Goal: Information Seeking & Learning: Learn about a topic

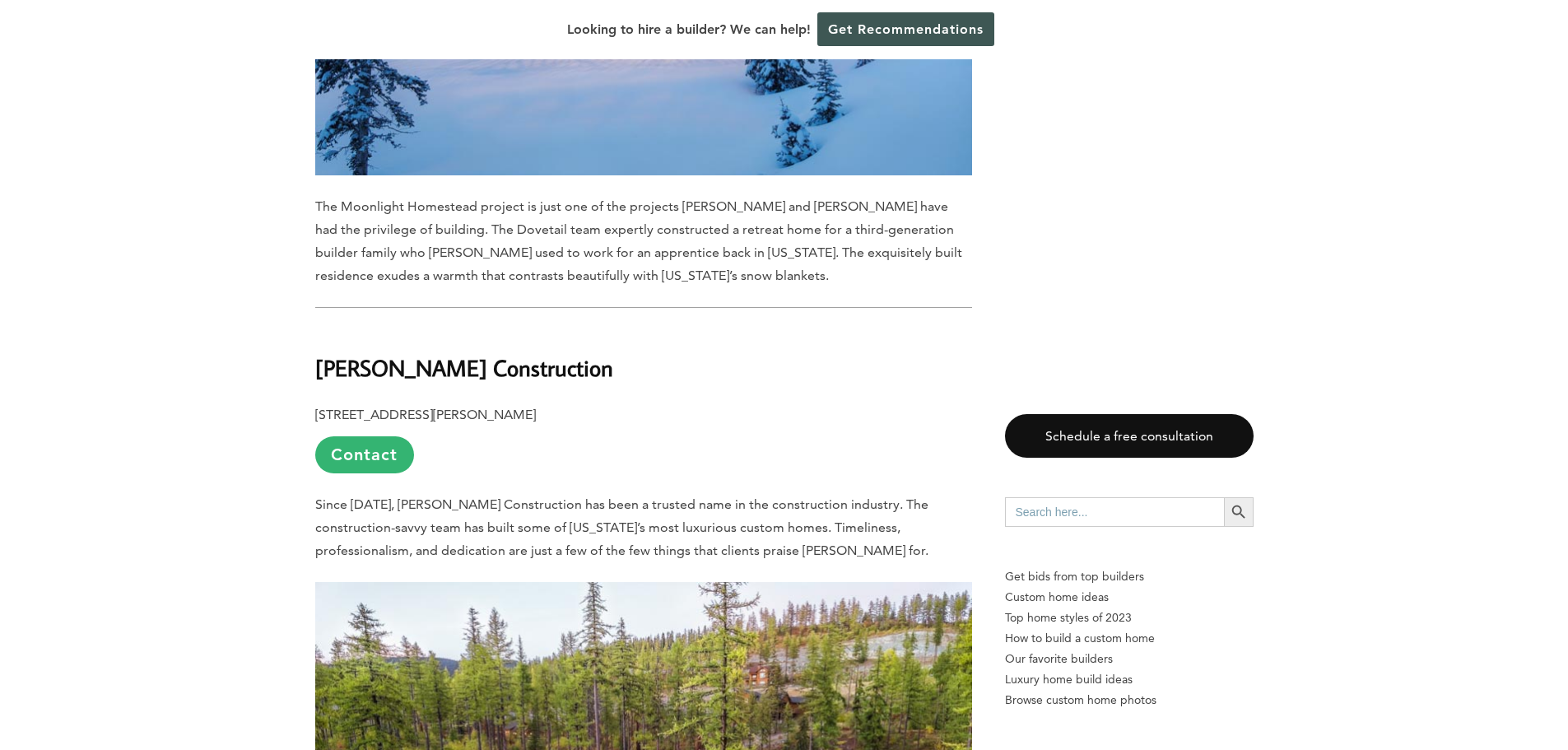
scroll to position [10173, 0]
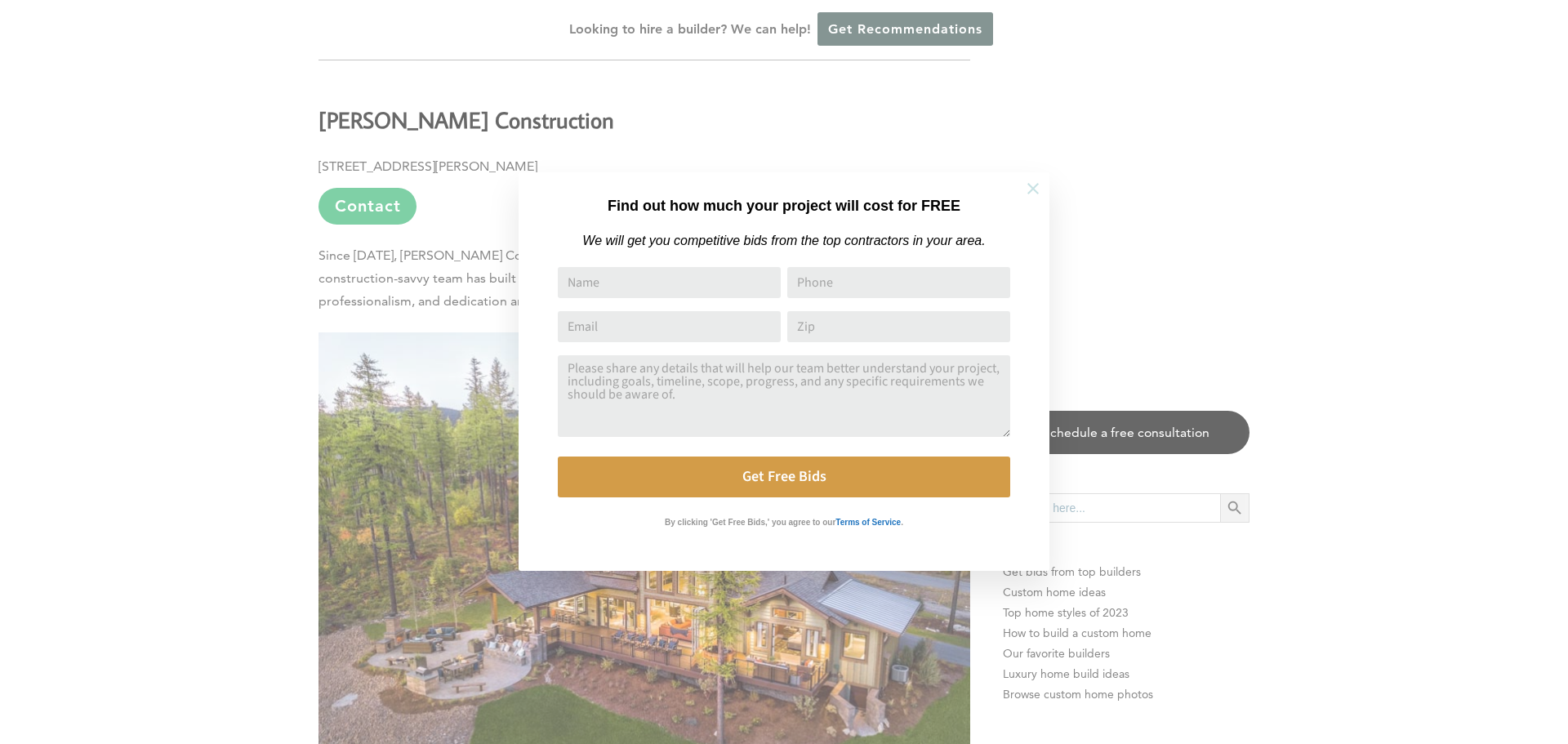
click at [1019, 192] on button at bounding box center [1033, 189] width 57 height 57
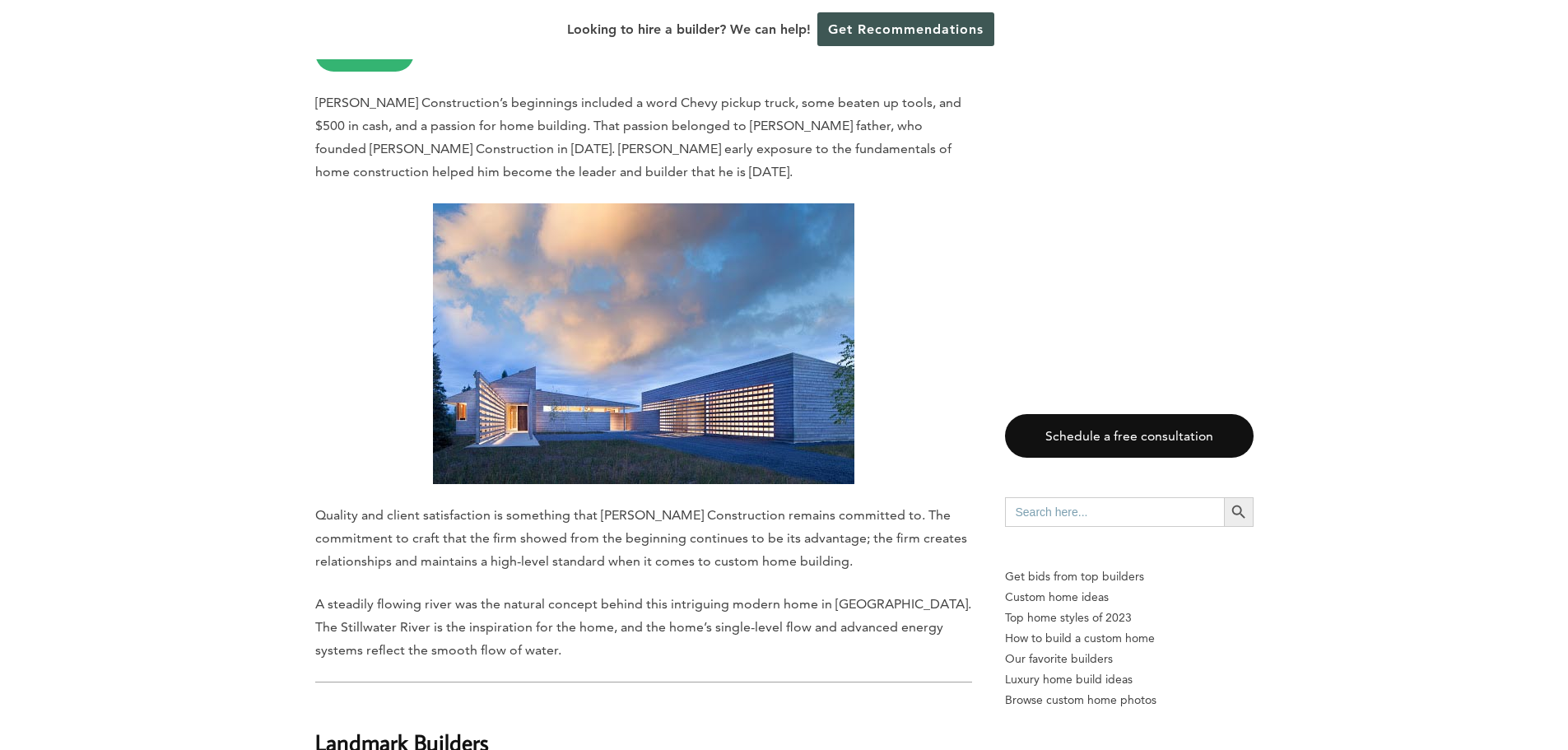
scroll to position [1070, 0]
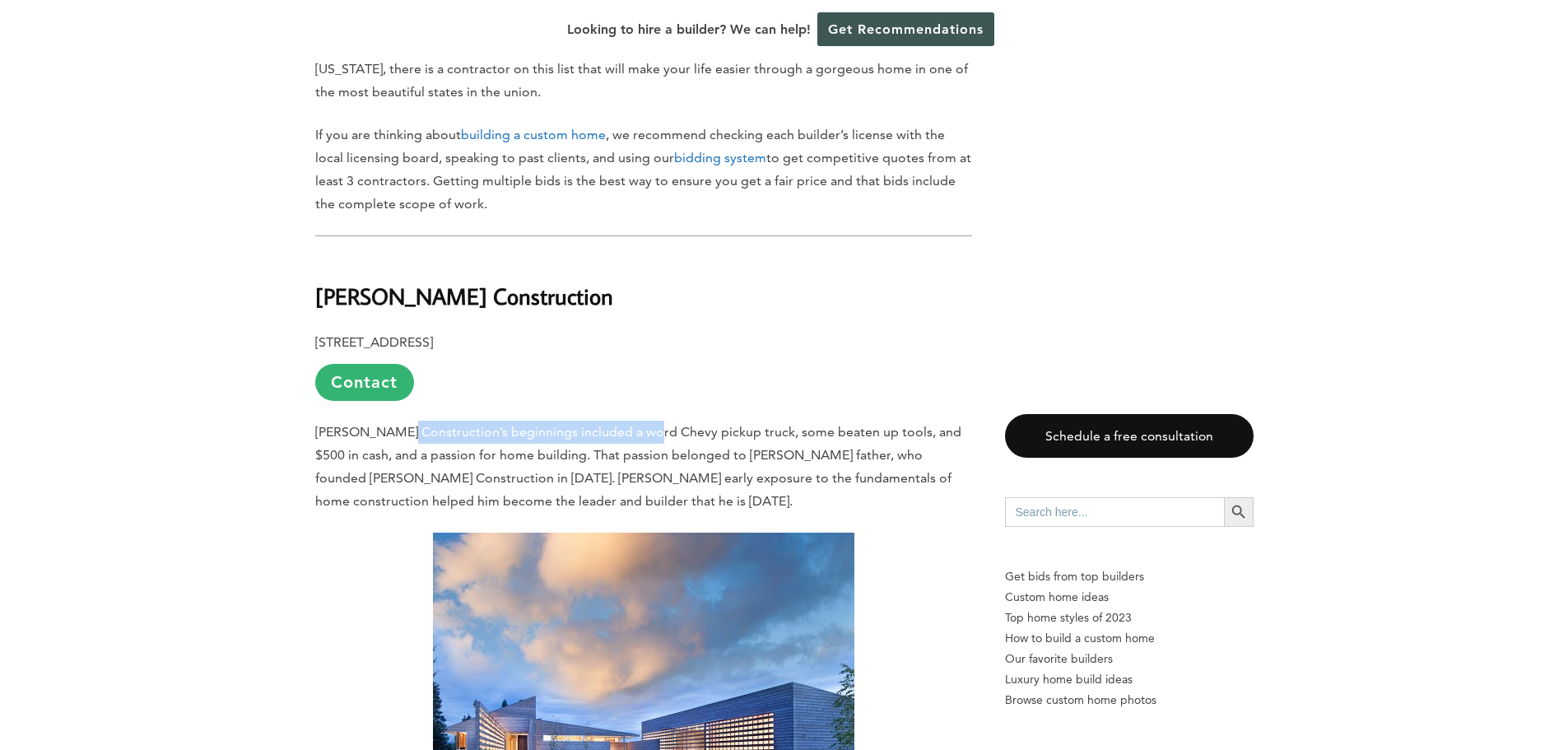
drag, startPoint x: 405, startPoint y: 414, endPoint x: 653, endPoint y: 417, distance: 248.0
click at [653, 424] on span "[PERSON_NAME] Construction’s beginnings included a word Chevy pickup truck, som…" at bounding box center [638, 466] width 646 height 84
click at [732, 435] on span "[PERSON_NAME] Construction’s beginnings included a word Chevy pickup truck, som…" at bounding box center [638, 466] width 646 height 84
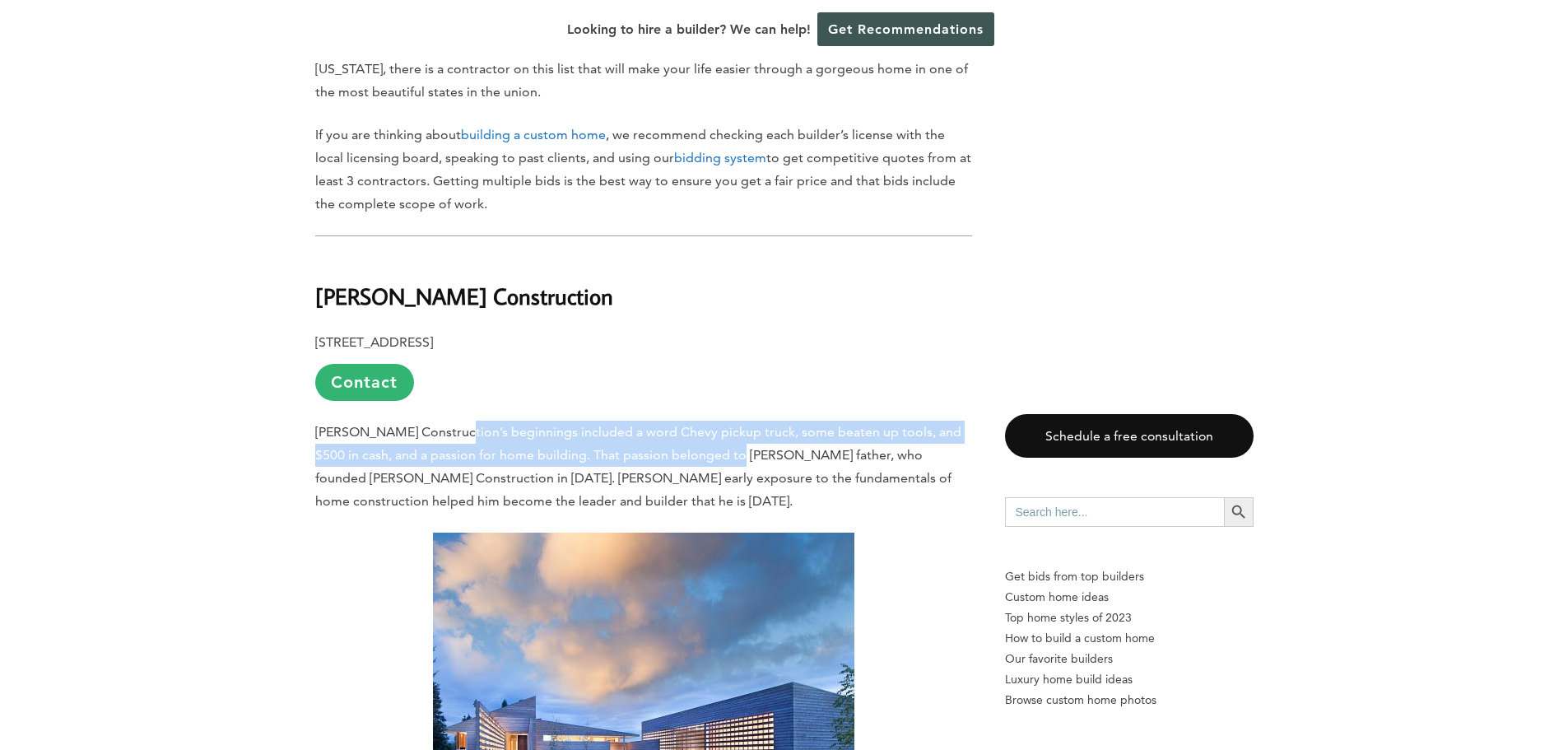
drag, startPoint x: 736, startPoint y: 433, endPoint x: 456, endPoint y: 413, distance: 280.7
click at [456, 424] on span "[PERSON_NAME] Construction’s beginnings included a word Chevy pickup truck, som…" at bounding box center [638, 466] width 646 height 84
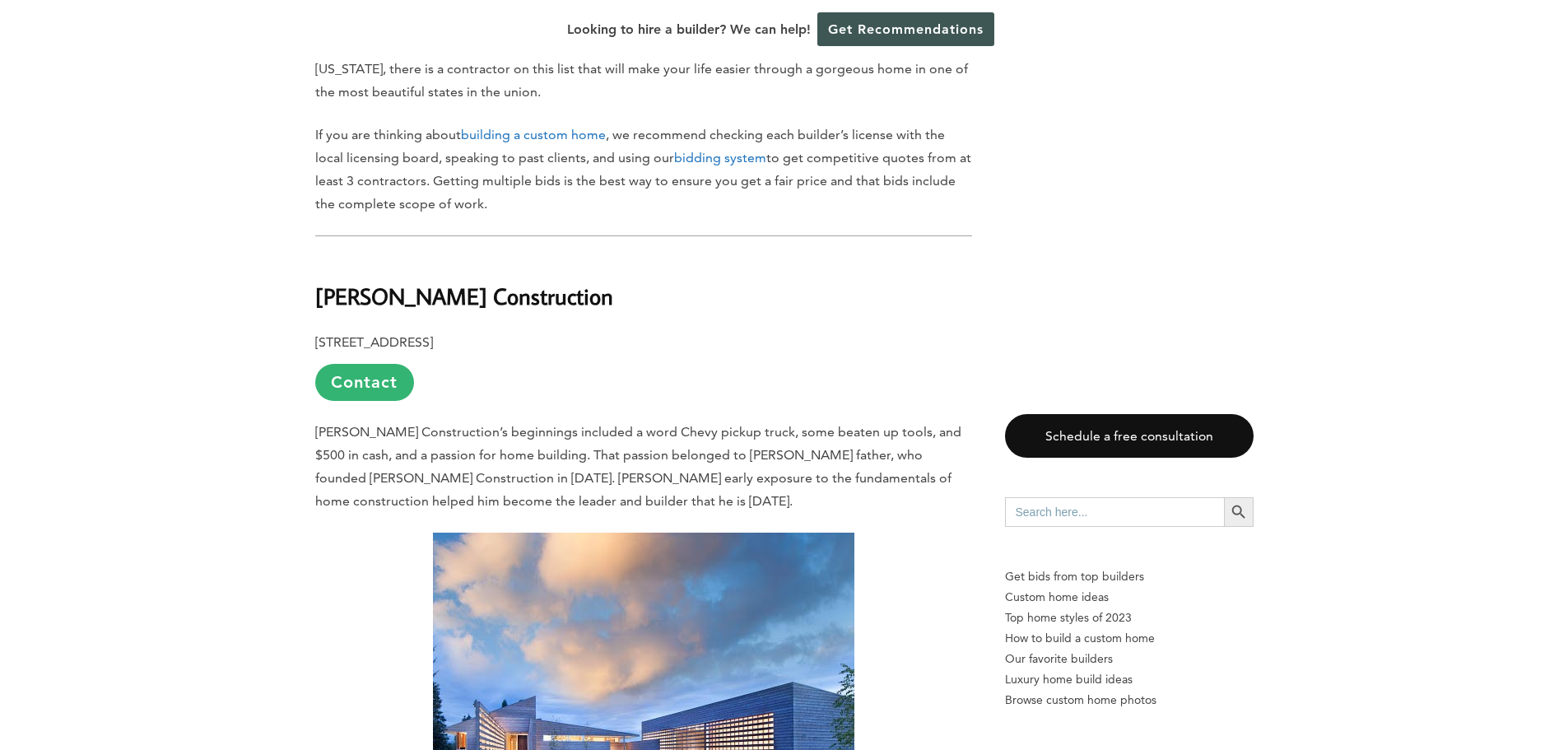
click at [454, 420] on p "[PERSON_NAME] Construction’s beginnings included a word Chevy pickup truck, som…" at bounding box center [644, 466] width 657 height 92
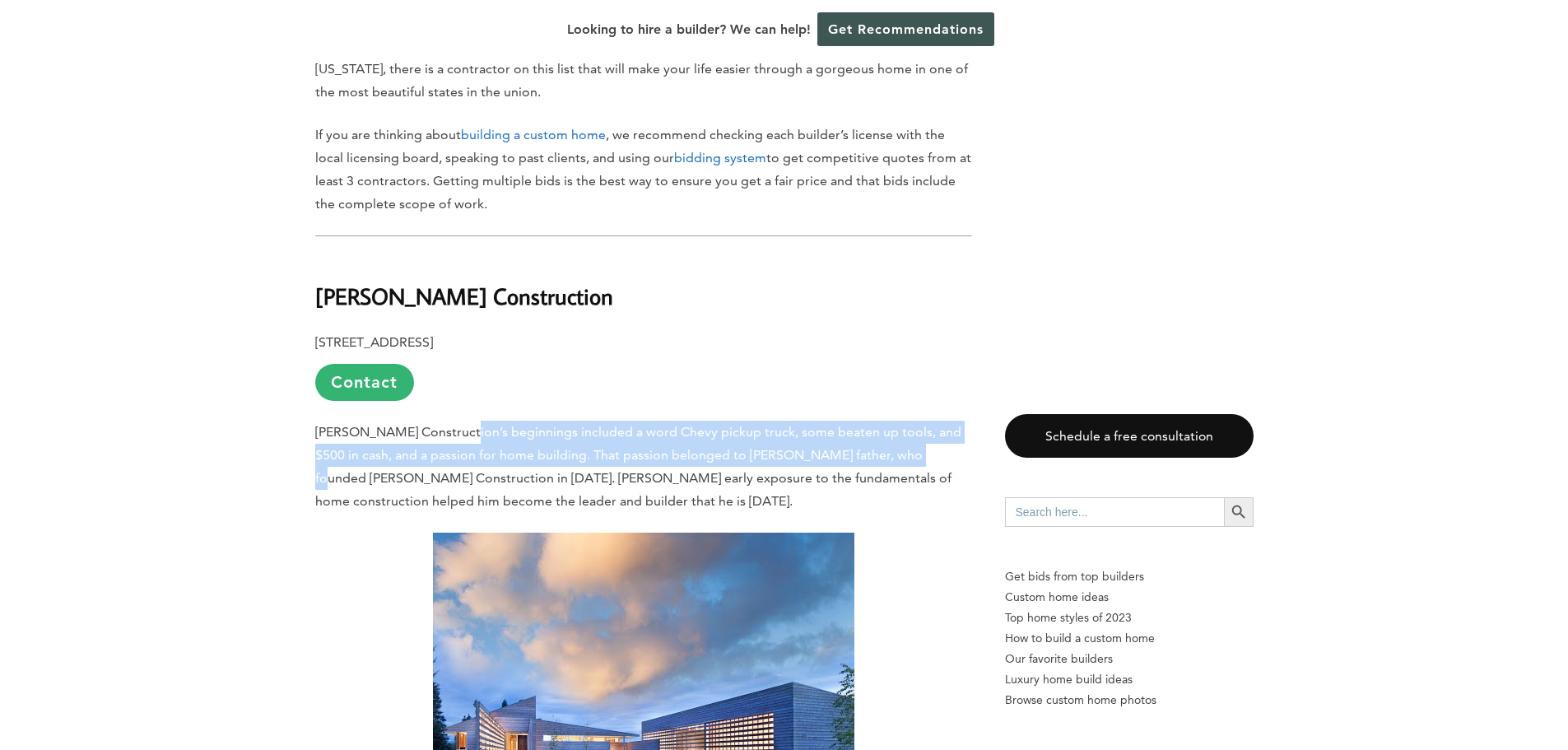
drag, startPoint x: 463, startPoint y: 410, endPoint x: 921, endPoint y: 426, distance: 458.3
click at [921, 426] on span "[PERSON_NAME] Construction’s beginnings included a word Chevy pickup truck, som…" at bounding box center [638, 466] width 646 height 84
click at [919, 435] on span "[PERSON_NAME] Construction’s beginnings included a word Chevy pickup truck, som…" at bounding box center [638, 466] width 646 height 84
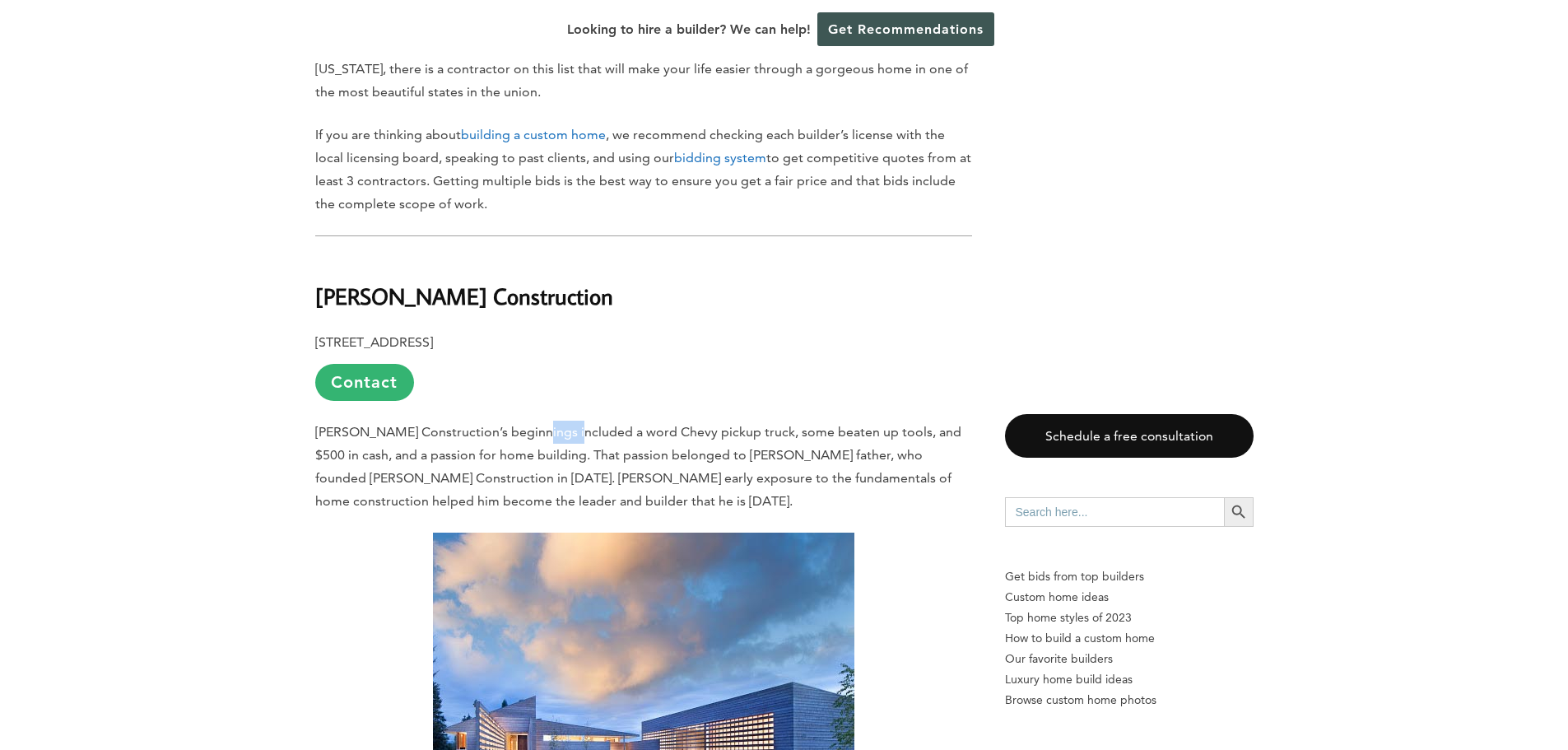
drag, startPoint x: 573, startPoint y: 414, endPoint x: 533, endPoint y: 418, distance: 40.2
click at [533, 420] on p "[PERSON_NAME] Construction’s beginnings included a word Chevy pickup truck, som…" at bounding box center [644, 466] width 657 height 92
click at [527, 427] on span "[PERSON_NAME] Construction’s beginnings included a word Chevy pickup truck, som…" at bounding box center [638, 466] width 646 height 84
drag, startPoint x: 665, startPoint y: 401, endPoint x: 827, endPoint y: 418, distance: 162.9
click at [823, 424] on span "[PERSON_NAME] Construction’s beginnings included a word Chevy pickup truck, som…" at bounding box center [638, 466] width 646 height 84
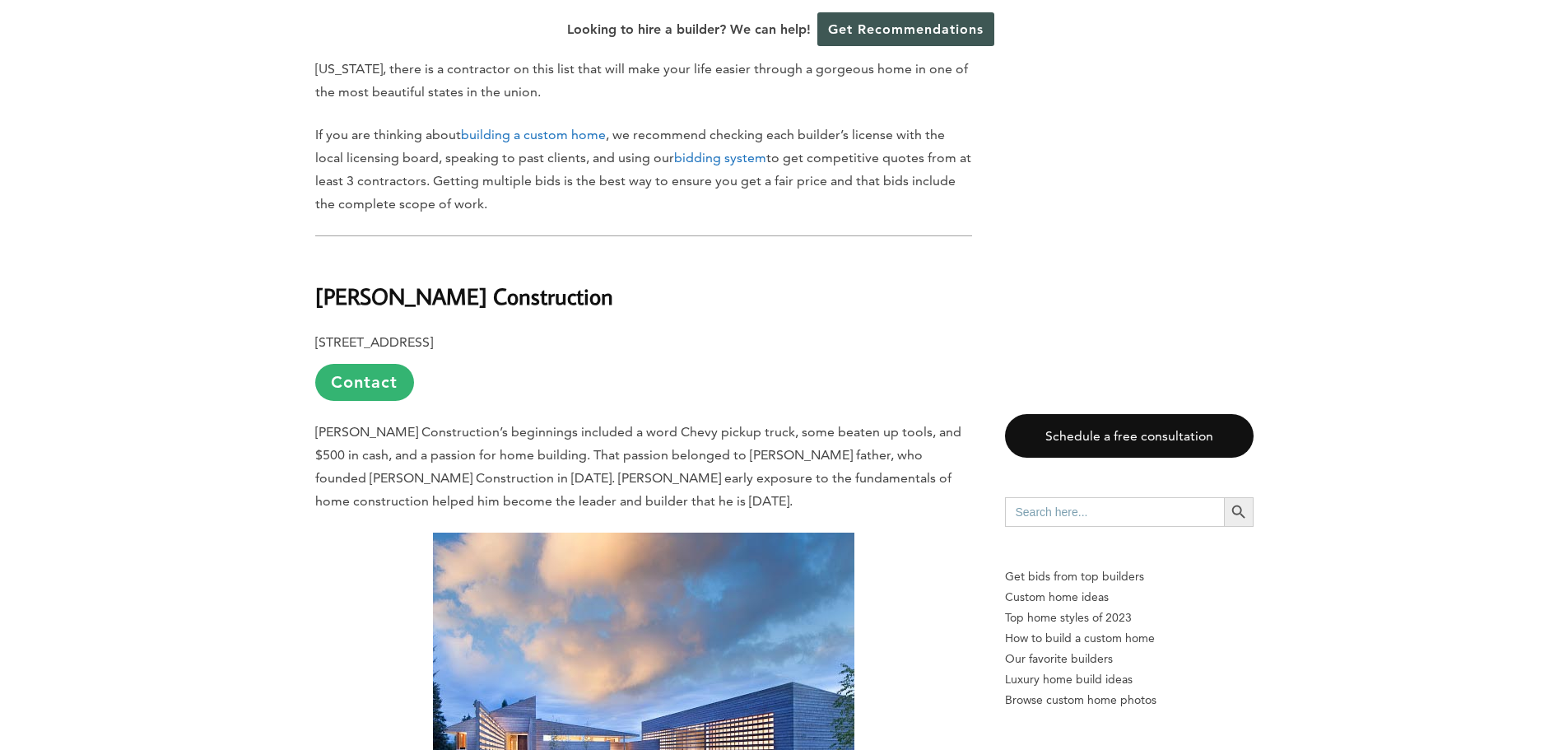
click at [854, 420] on p "[PERSON_NAME] Construction’s beginnings included a word Chevy pickup truck, som…" at bounding box center [644, 466] width 657 height 92
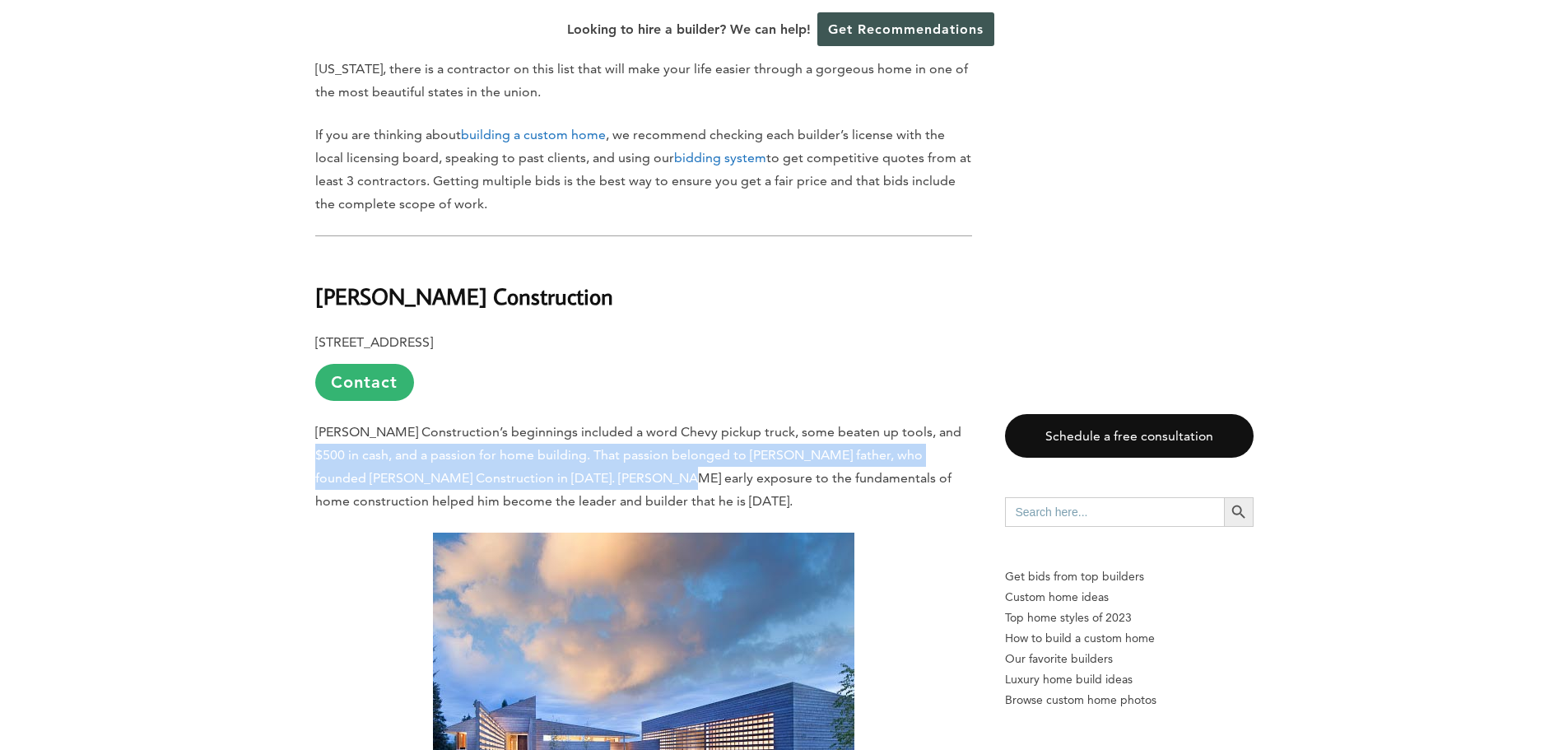
drag, startPoint x: 953, startPoint y: 418, endPoint x: 593, endPoint y: 449, distance: 361.3
click at [593, 449] on p "[PERSON_NAME] Construction’s beginnings included a word Chevy pickup truck, som…" at bounding box center [644, 466] width 657 height 92
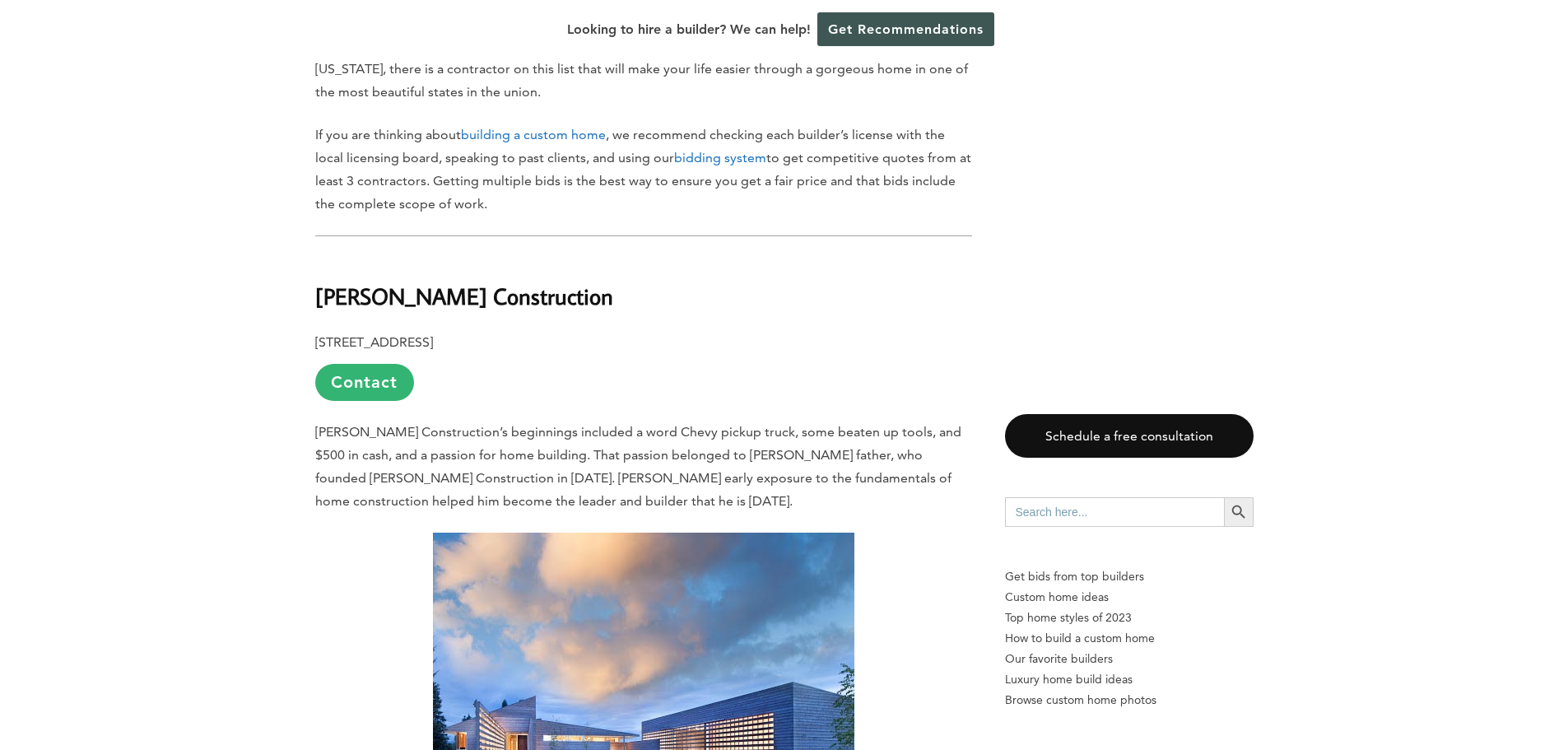
click at [615, 452] on span "[PERSON_NAME] Construction’s beginnings included a word Chevy pickup truck, som…" at bounding box center [638, 466] width 646 height 84
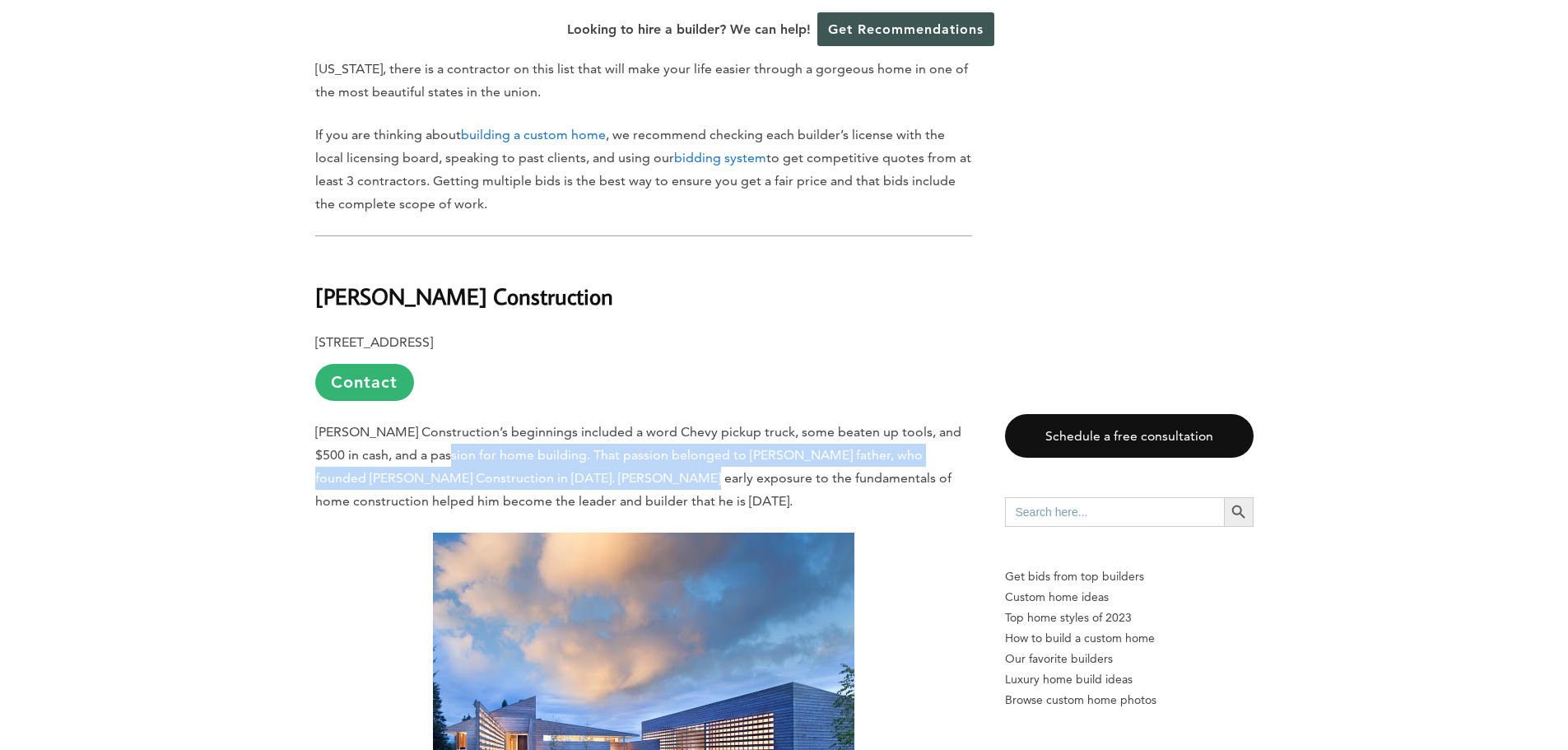
drag, startPoint x: 549, startPoint y: 448, endPoint x: 446, endPoint y: 441, distance: 103.2
click at [446, 441] on p "[PERSON_NAME] Construction’s beginnings included a word Chevy pickup truck, som…" at bounding box center [644, 466] width 657 height 92
click at [443, 440] on span "[PERSON_NAME] Construction’s beginnings included a word Chevy pickup truck, som…" at bounding box center [638, 466] width 646 height 84
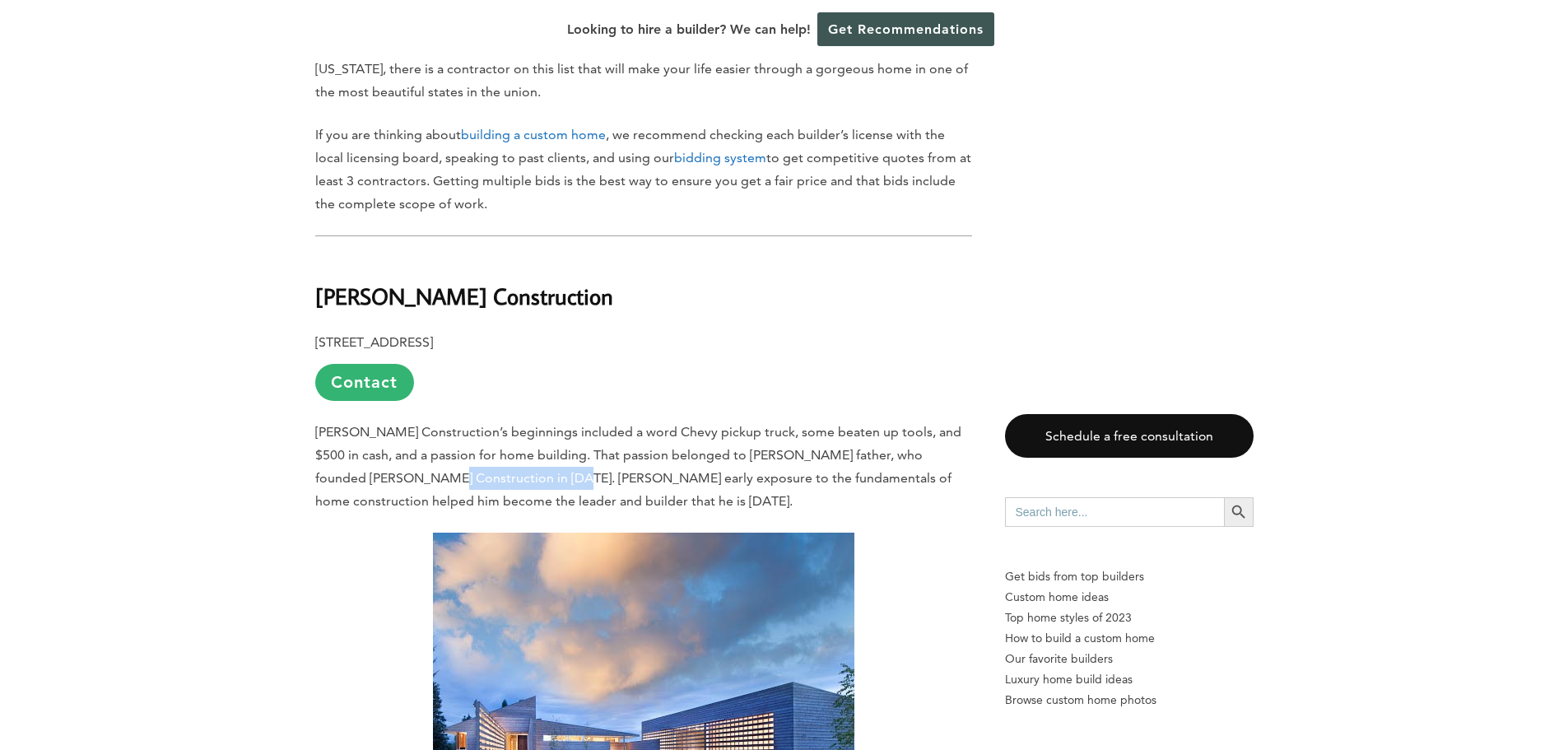
drag, startPoint x: 505, startPoint y: 454, endPoint x: 382, endPoint y: 456, distance: 123.0
click at [382, 456] on span "[PERSON_NAME] Construction’s beginnings included a word Chevy pickup truck, som…" at bounding box center [638, 466] width 646 height 84
click at [346, 426] on span "[PERSON_NAME] Construction’s beginnings included a word Chevy pickup truck, som…" at bounding box center [638, 466] width 646 height 84
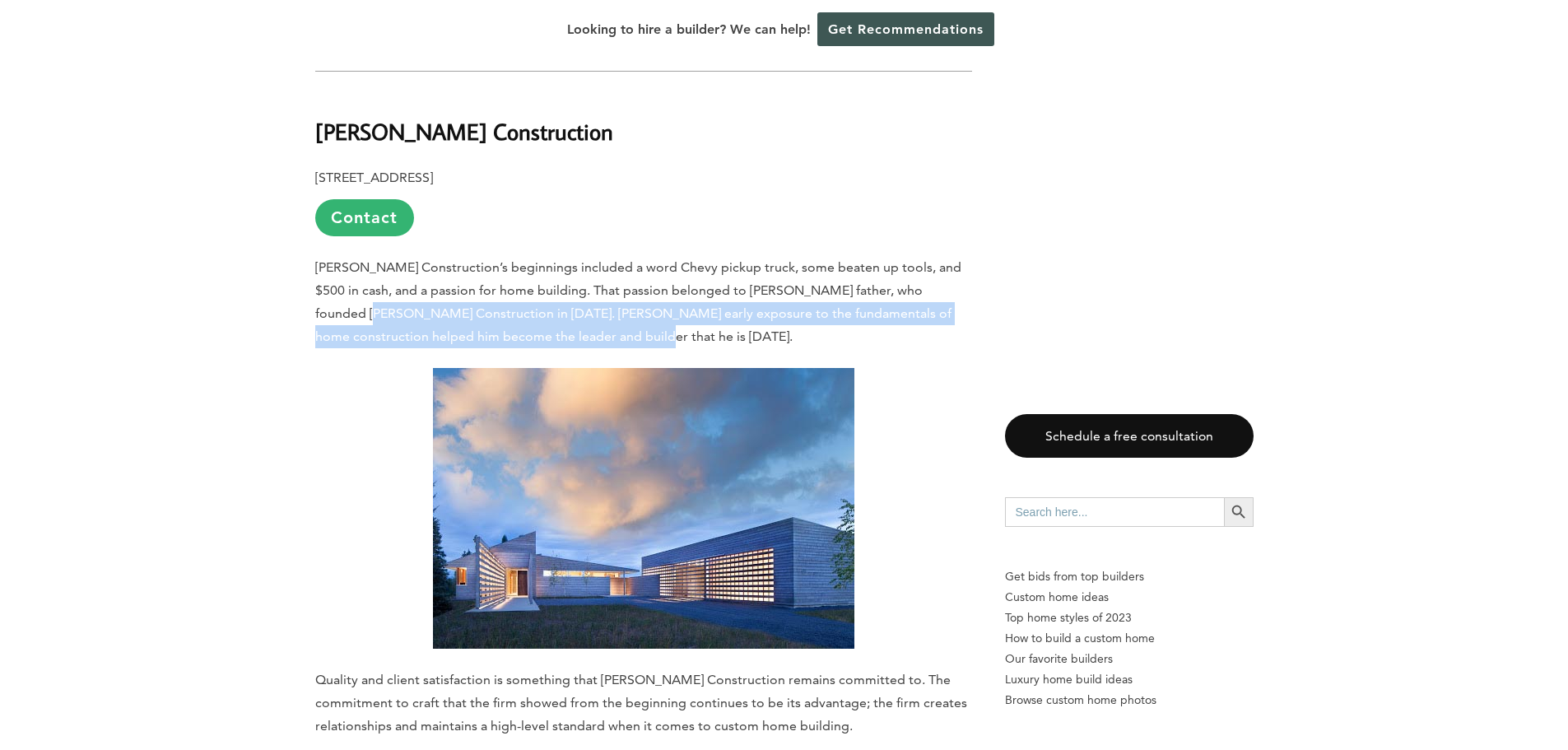
drag, startPoint x: 572, startPoint y: 311, endPoint x: 178, endPoint y: 289, distance: 394.6
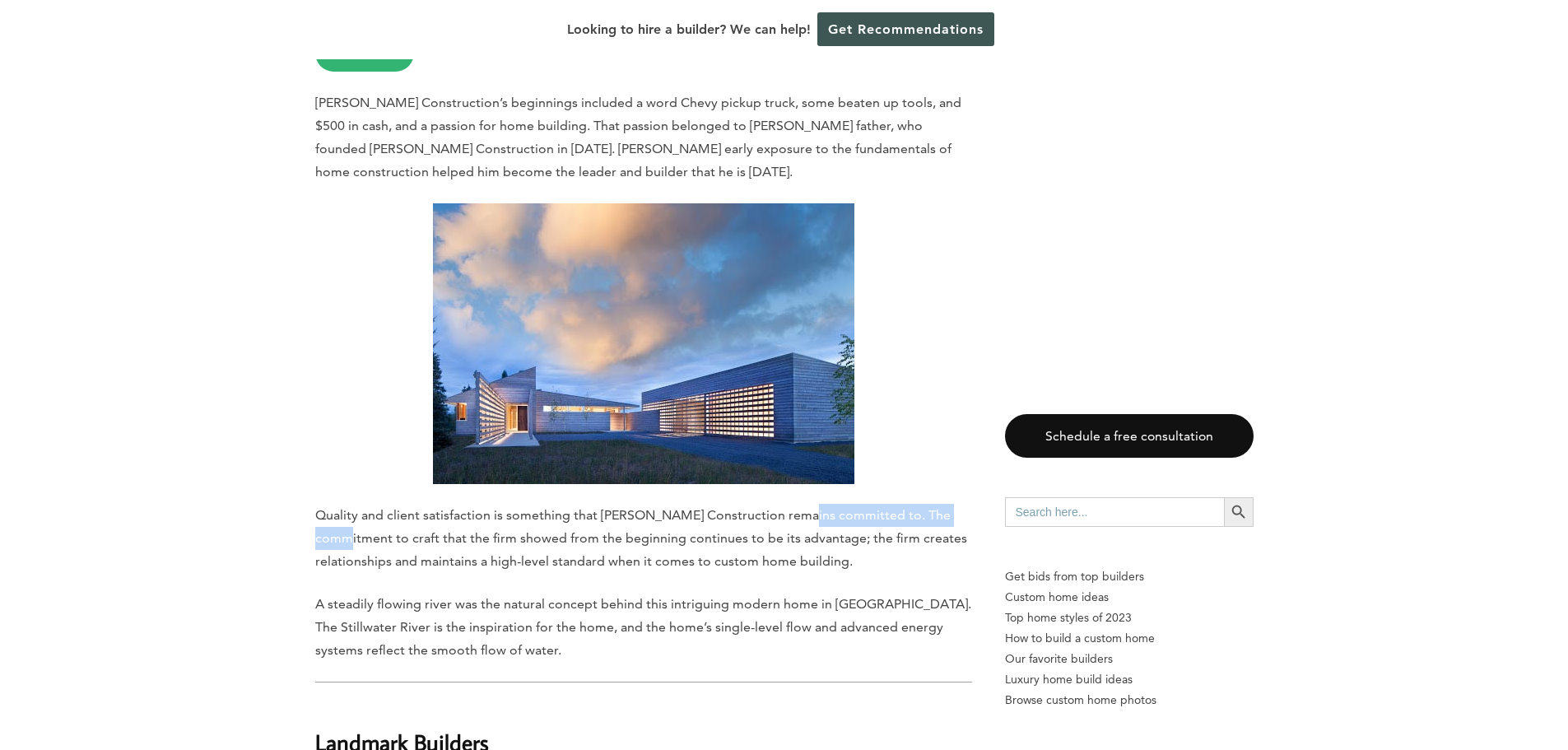
drag, startPoint x: 802, startPoint y: 503, endPoint x: 306, endPoint y: 514, distance: 496.1
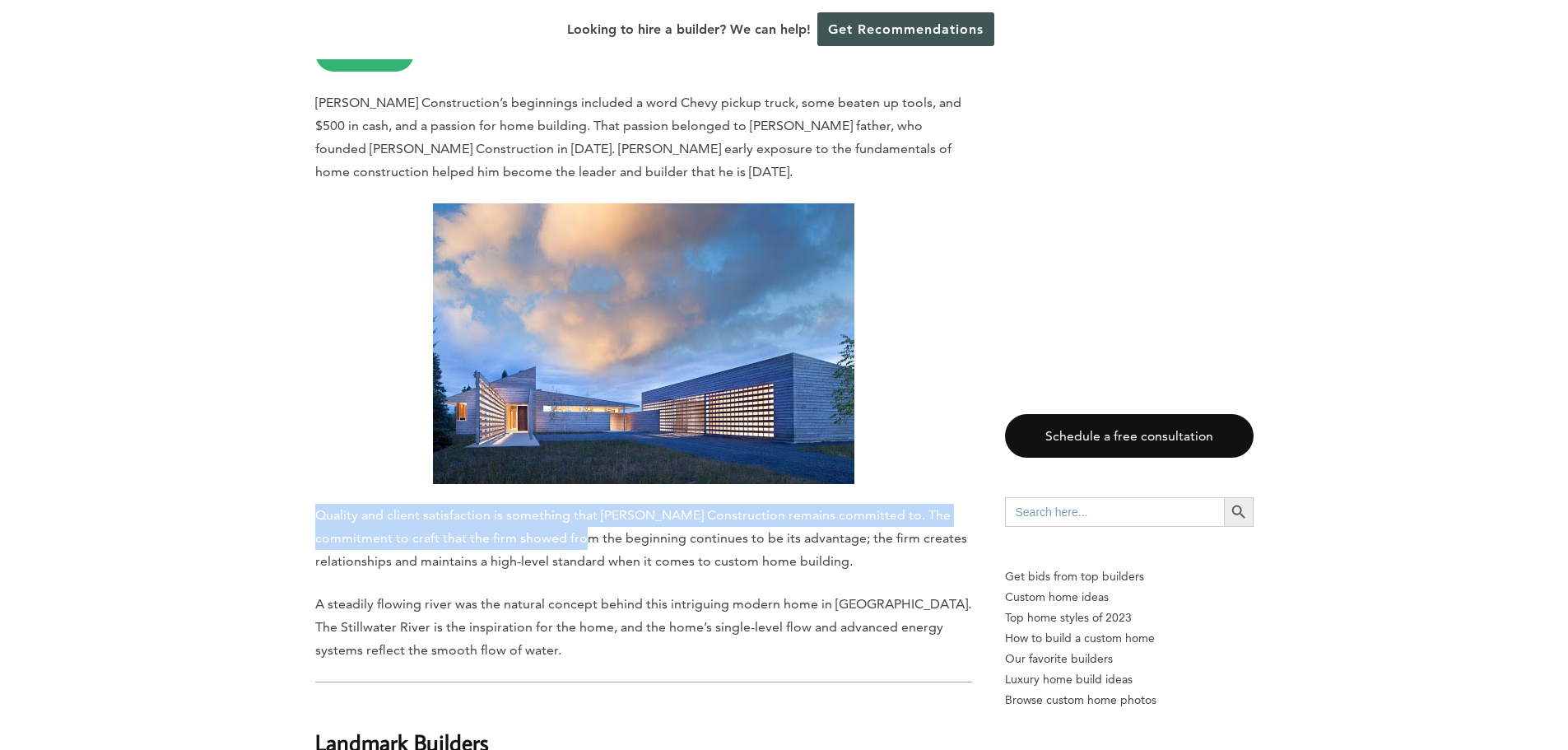
drag, startPoint x: 293, startPoint y: 478, endPoint x: 654, endPoint y: 544, distance: 367.0
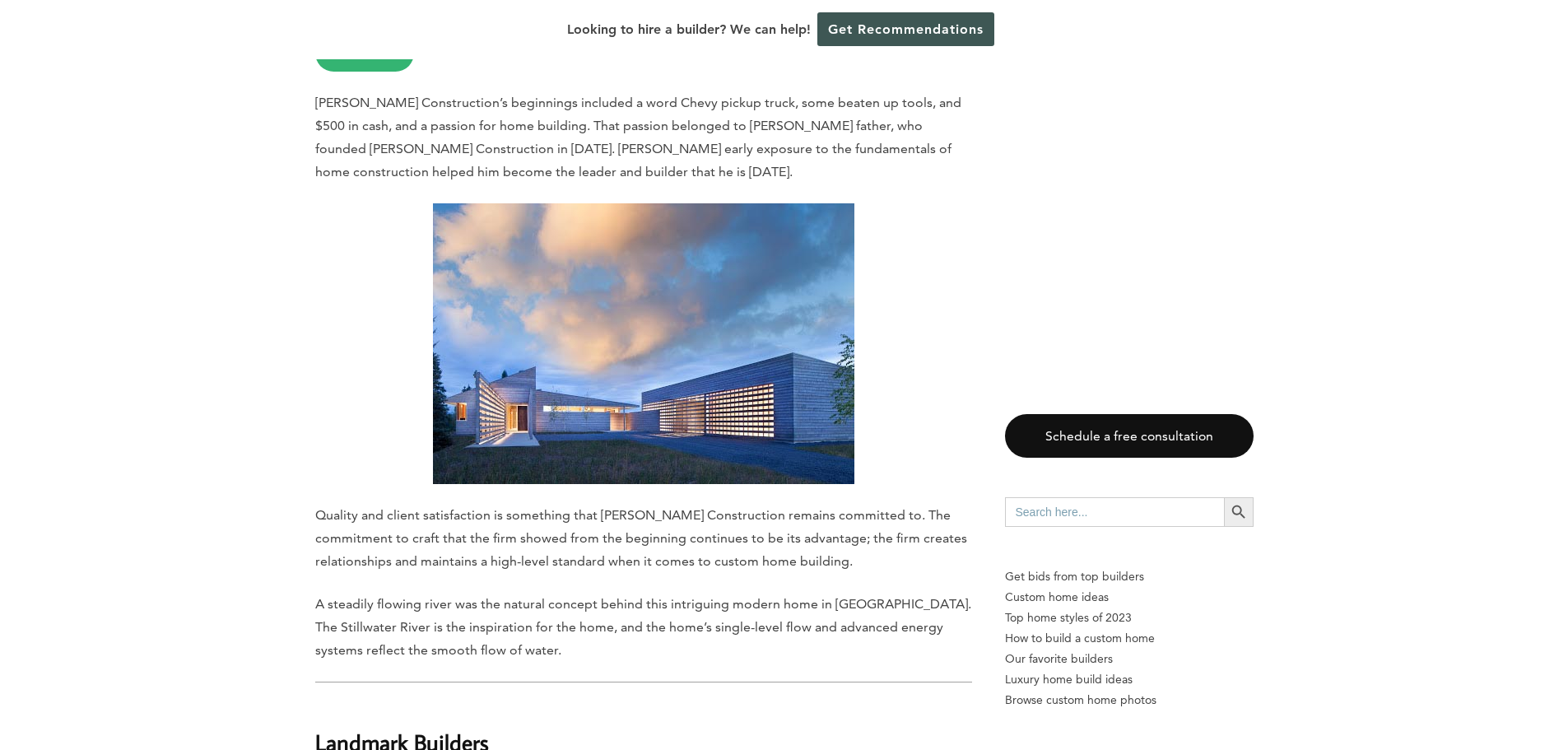
click at [735, 596] on span "A steadily flowing river was the natural concept behind this intriguing modern …" at bounding box center [643, 627] width 656 height 62
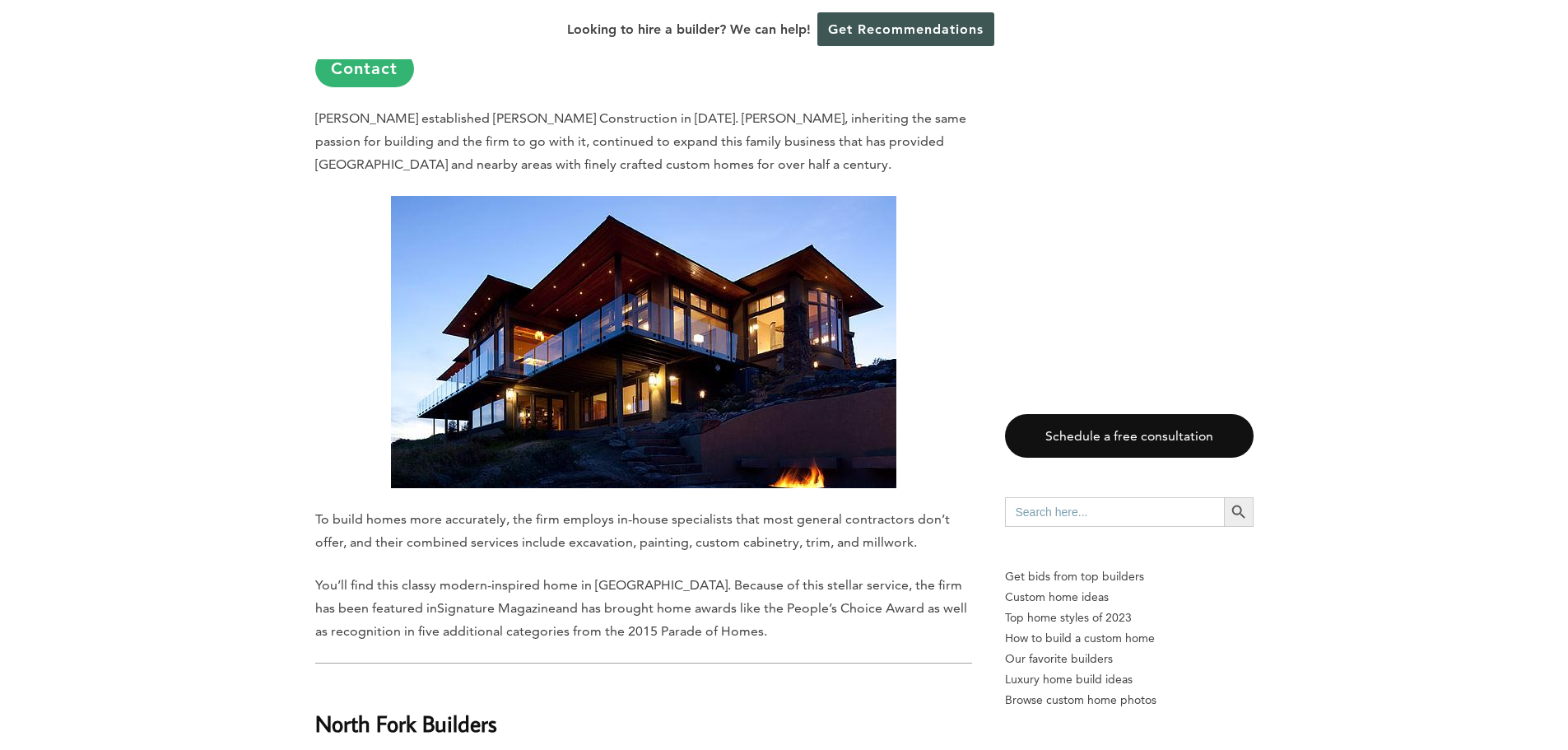
scroll to position [5516, 0]
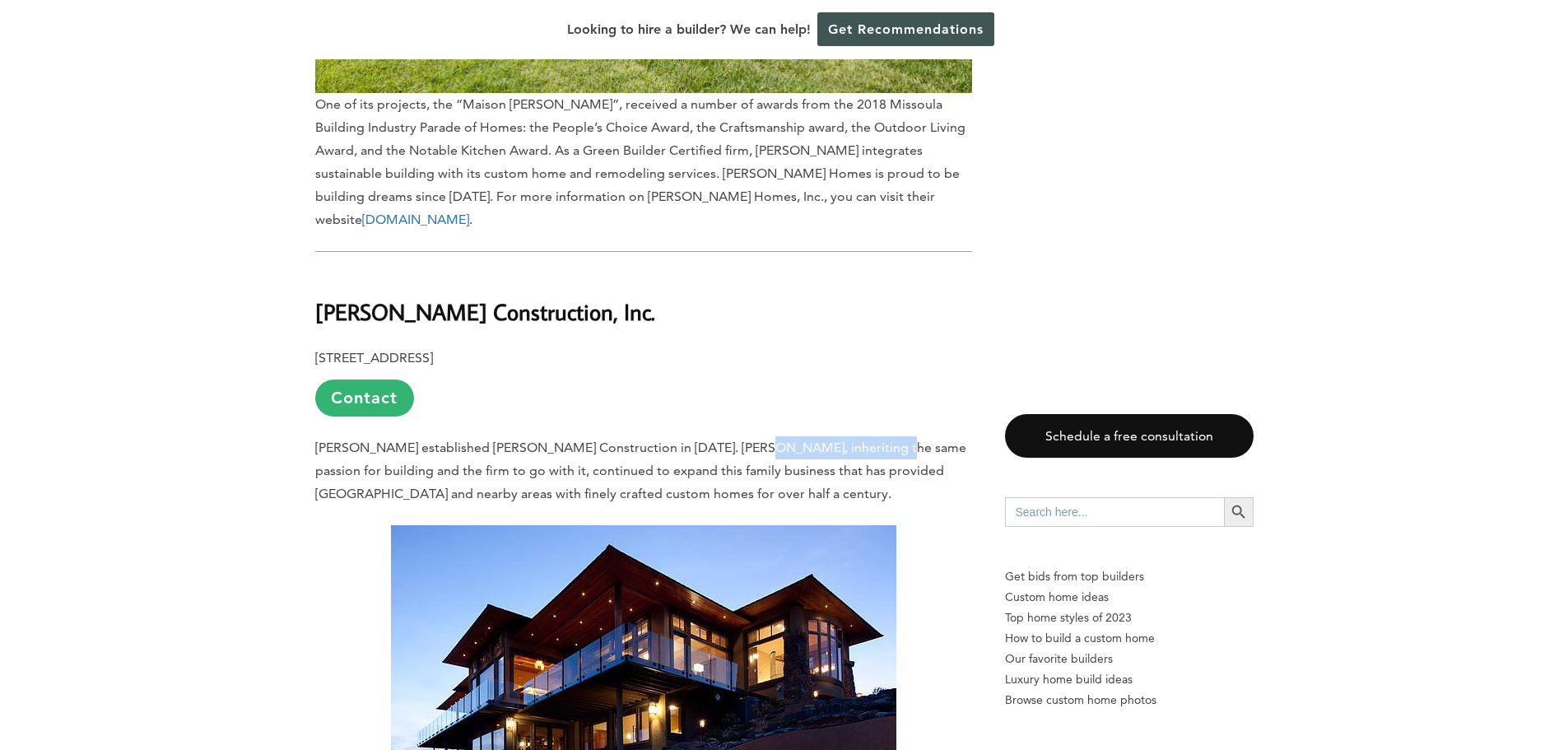
drag, startPoint x: 857, startPoint y: 343, endPoint x: 733, endPoint y: 362, distance: 125.4
click at [460, 440] on span "[PERSON_NAME] established [PERSON_NAME] Construction in [DATE]. [PERSON_NAME], …" at bounding box center [641, 471] width 651 height 62
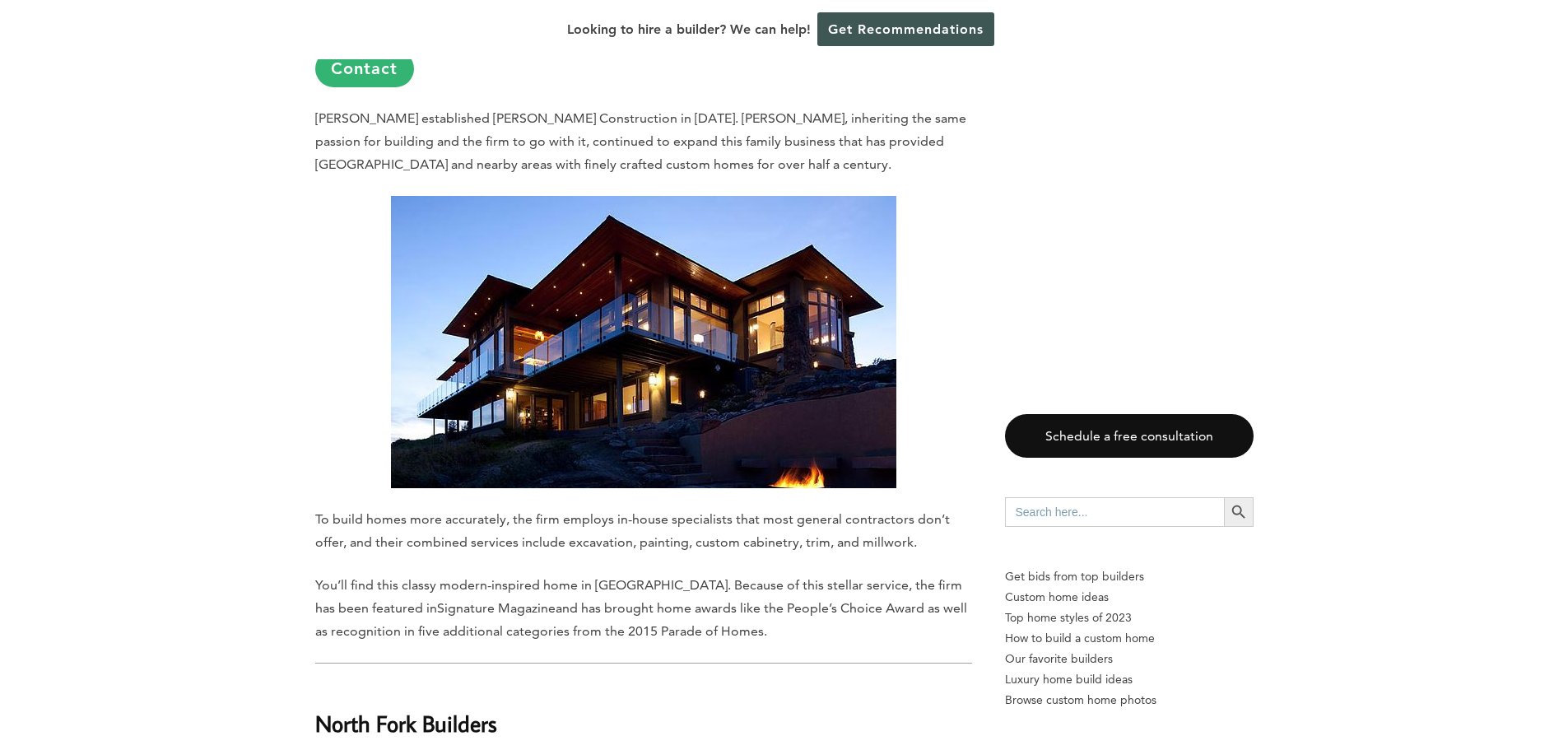
scroll to position [5352, 0]
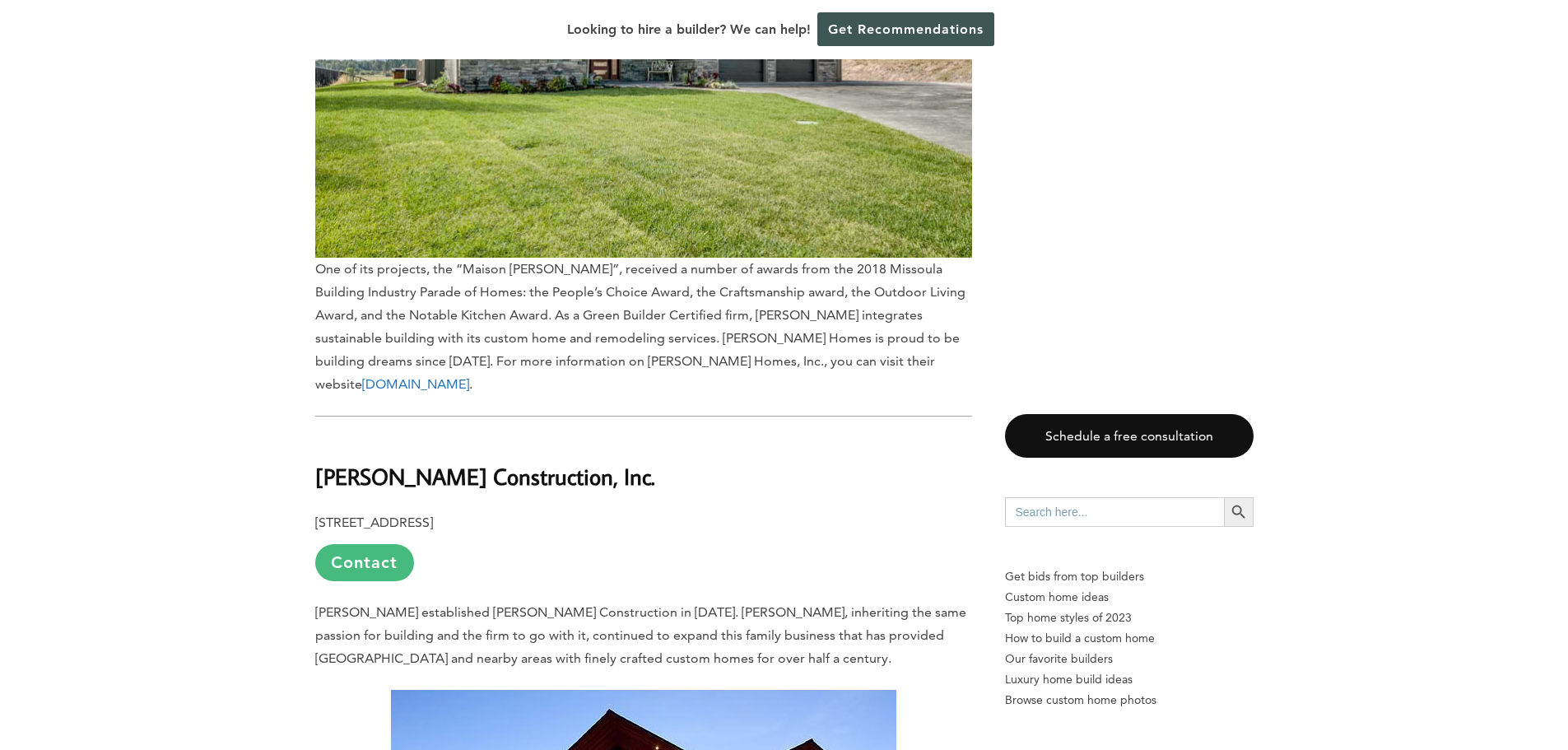
click at [371, 544] on link "Contact" at bounding box center [365, 562] width 98 height 37
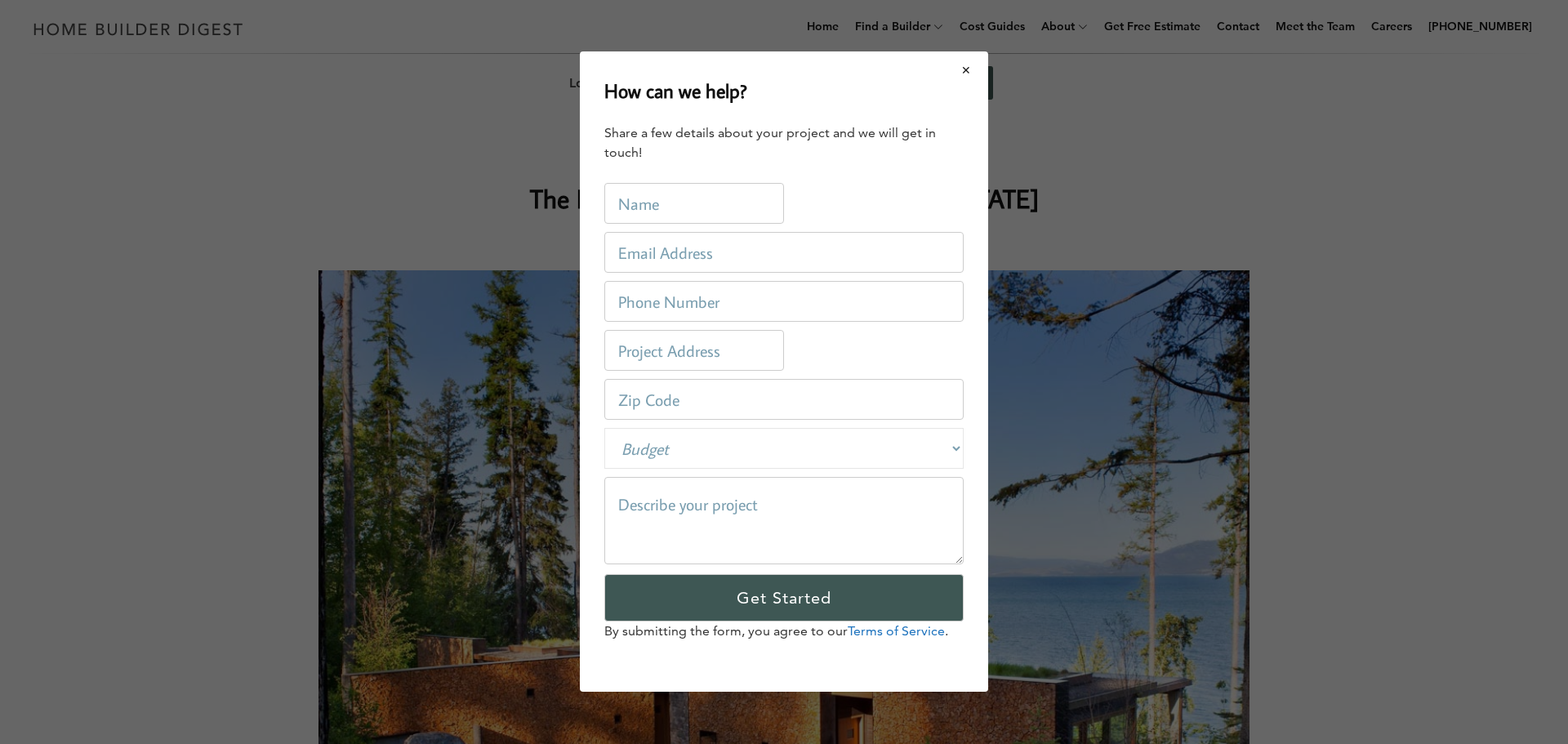
click at [969, 69] on button "Close modal" at bounding box center [966, 70] width 43 height 34
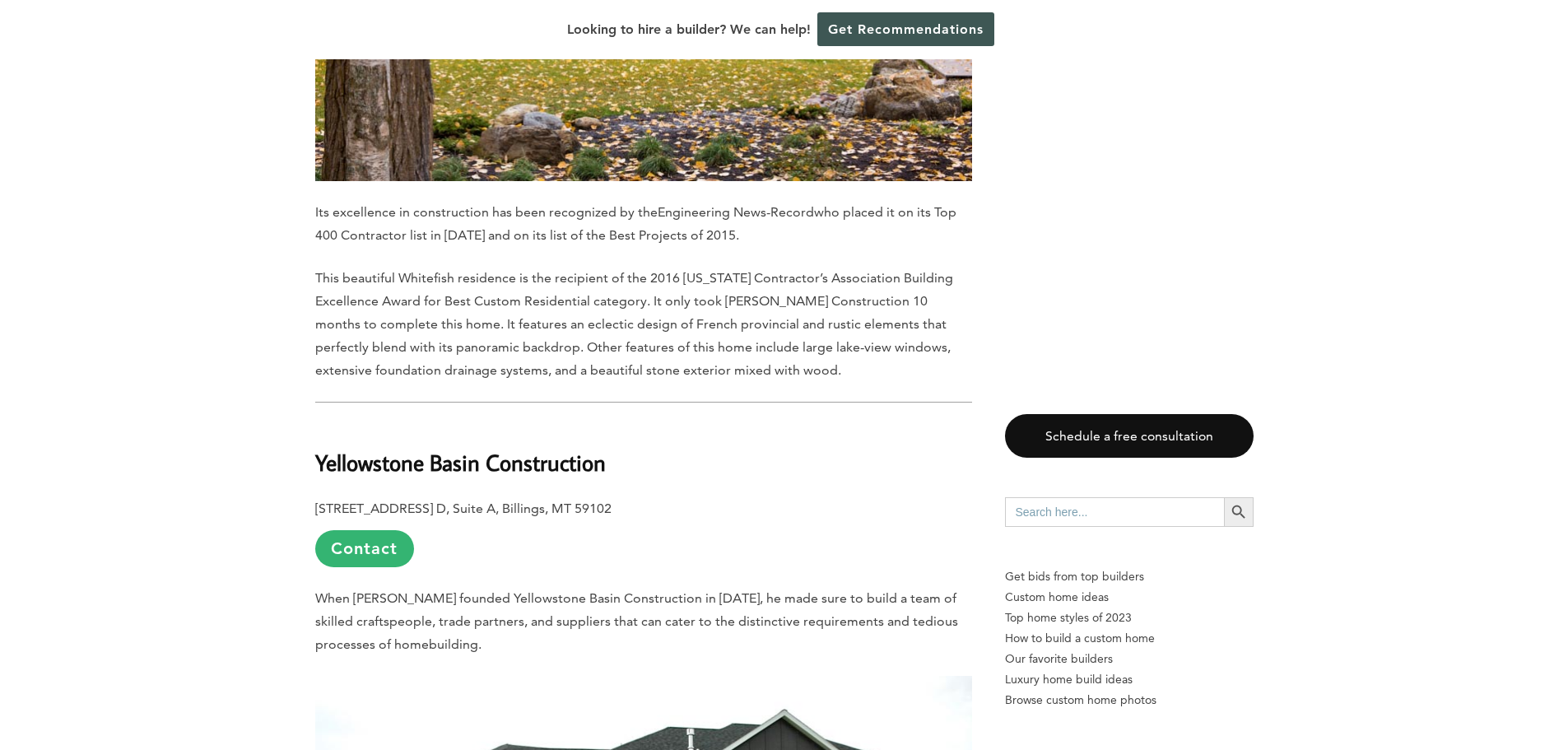
scroll to position [3705, 0]
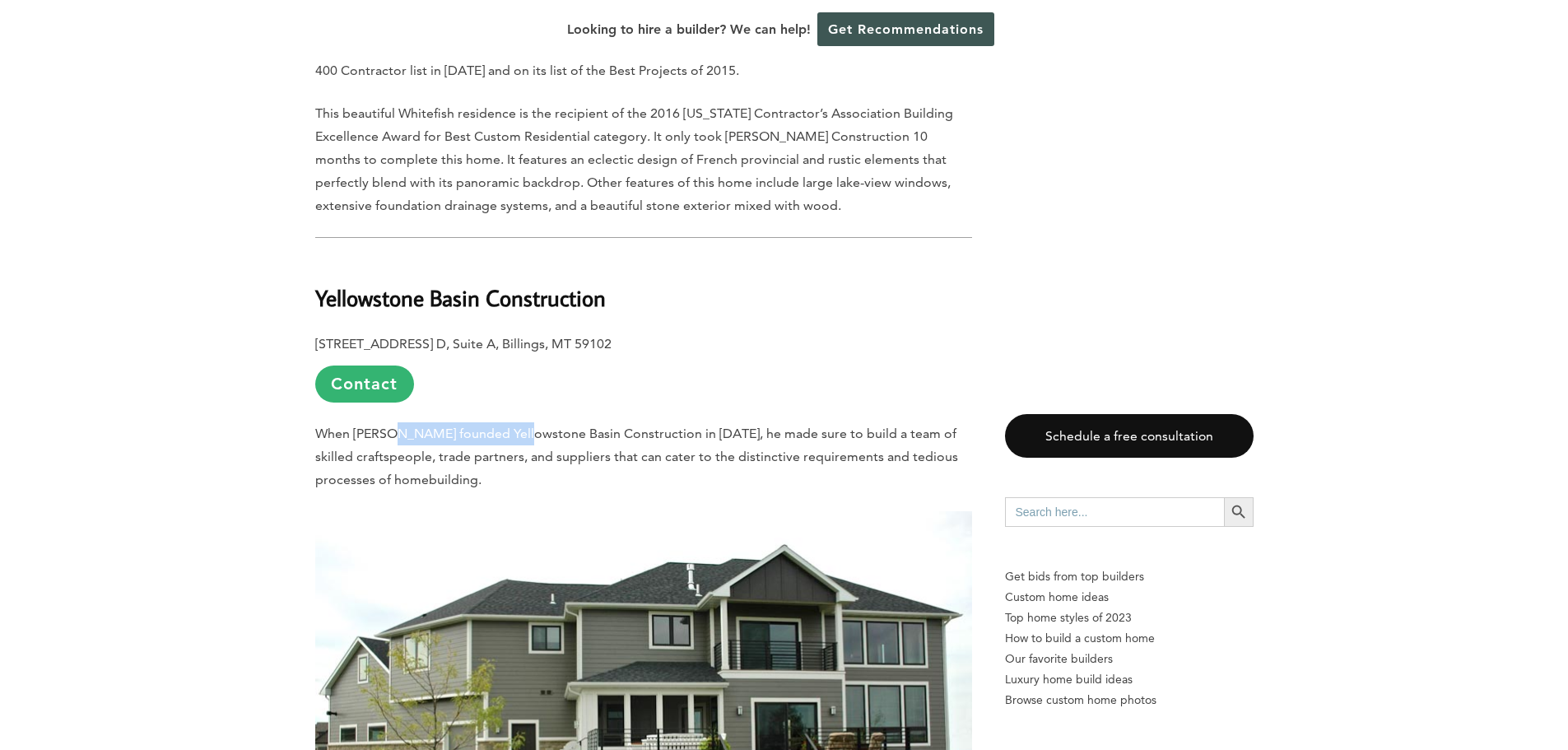
drag, startPoint x: 391, startPoint y: 396, endPoint x: 587, endPoint y: 401, distance: 196.1
click at [518, 422] on p "When [PERSON_NAME] founded Yellowstone Basin Construction in [DATE], he made su…" at bounding box center [644, 457] width 657 height 70
click at [644, 426] on span "When [PERSON_NAME] founded Yellowstone Basin Construction in [DATE], he made su…" at bounding box center [636, 457] width 643 height 62
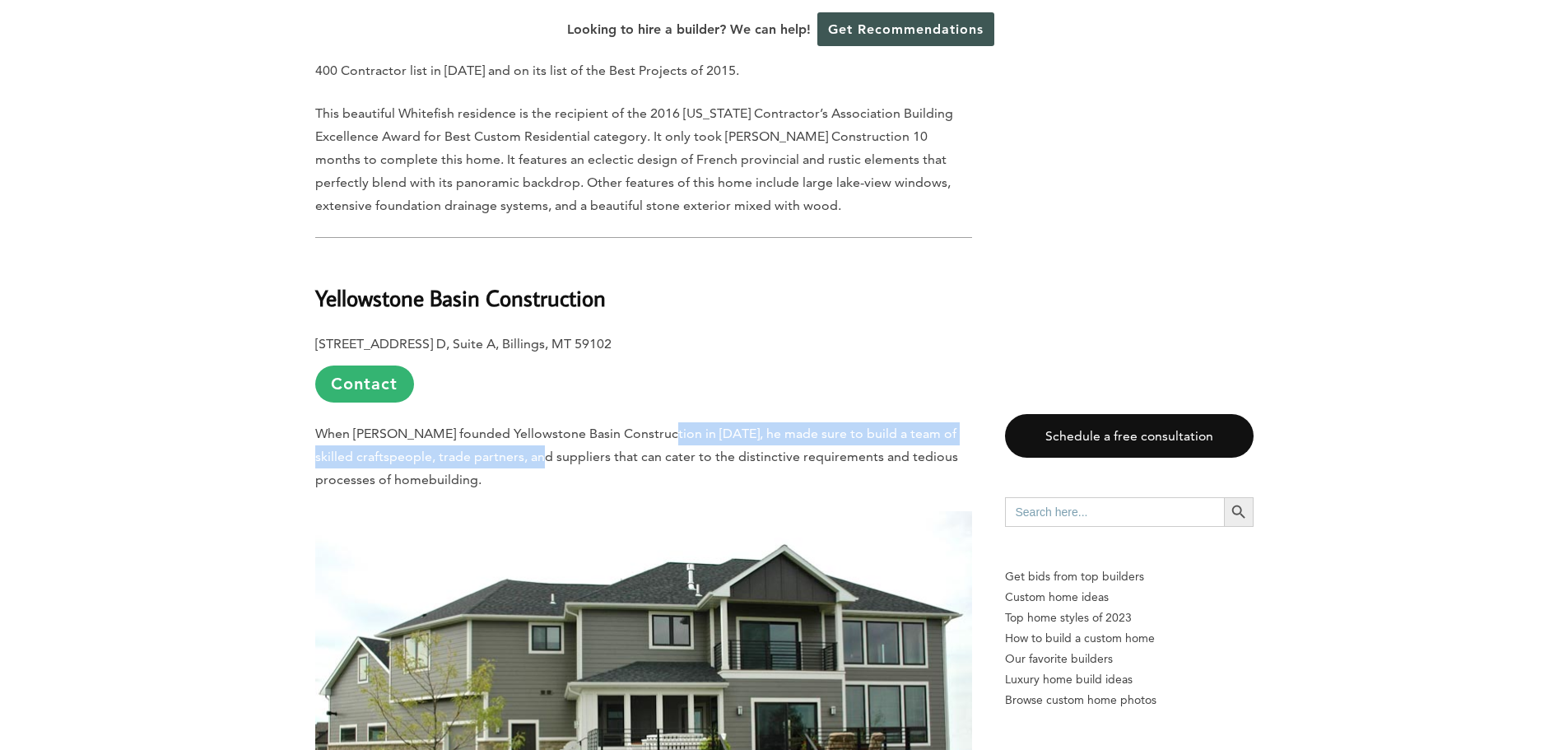
drag, startPoint x: 655, startPoint y: 398, endPoint x: 509, endPoint y: 408, distance: 146.3
click at [509, 422] on p "When [PERSON_NAME] founded Yellowstone Basin Construction in [DATE], he made su…" at bounding box center [644, 457] width 657 height 70
click at [509, 426] on span "When [PERSON_NAME] founded Yellowstone Basin Construction in [DATE], he made su…" at bounding box center [636, 457] width 643 height 62
drag, startPoint x: 620, startPoint y: 259, endPoint x: 270, endPoint y: 250, distance: 350.1
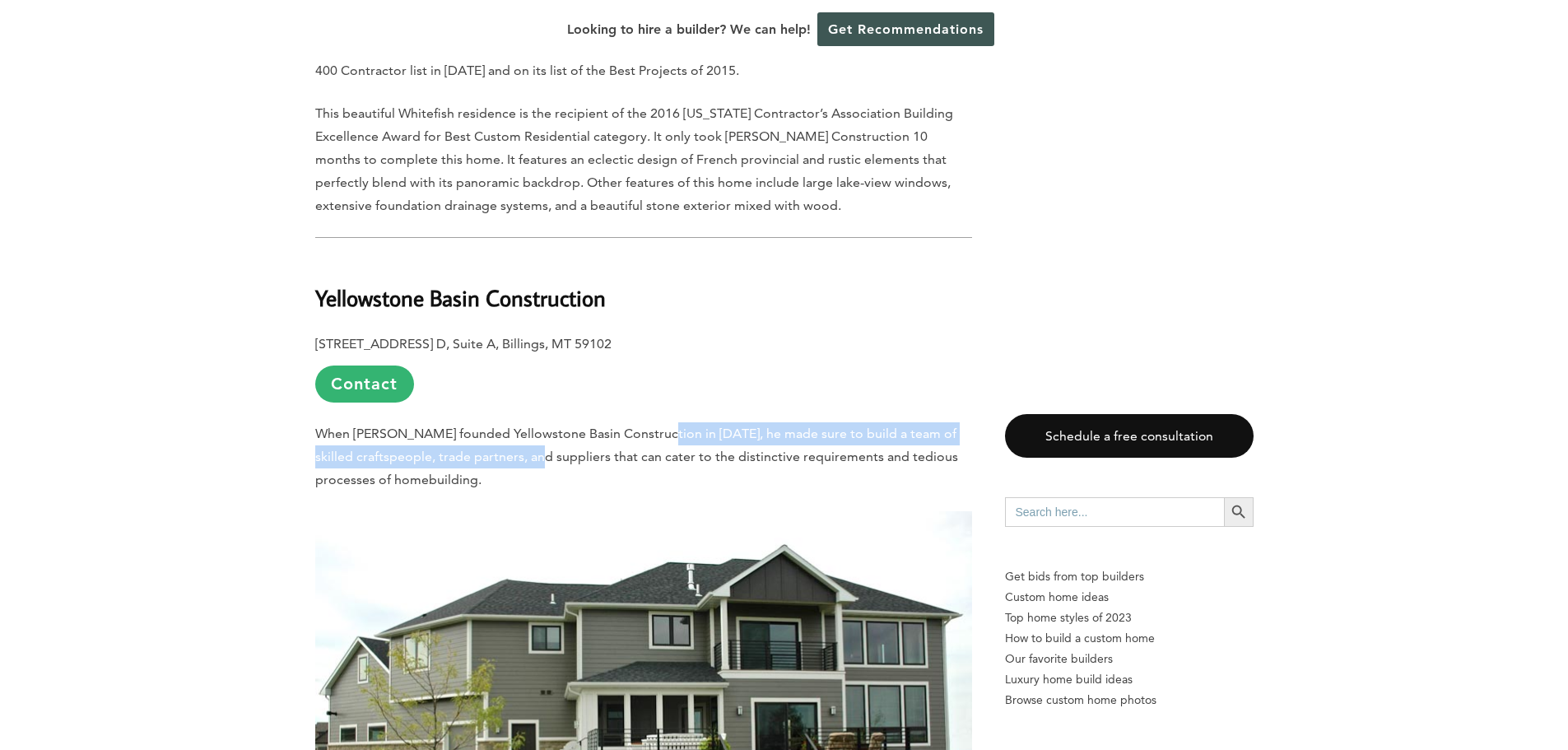
copy b "Yellowstone Basin Construction"
